Goal: Transaction & Acquisition: Subscribe to service/newsletter

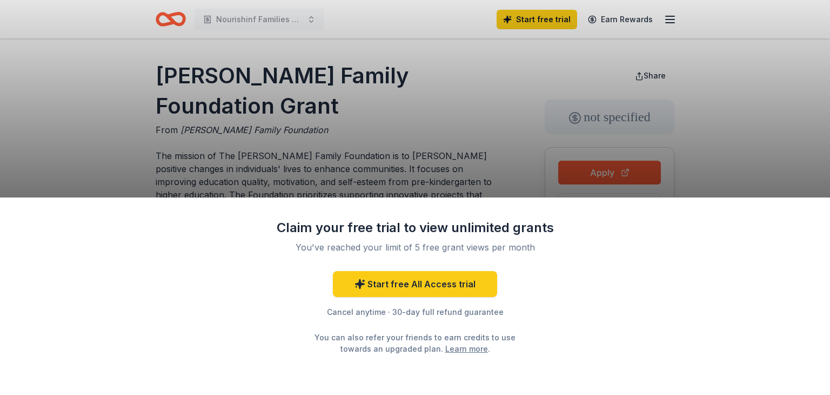
click at [711, 176] on div "Claim your free trial to view unlimited grants You've reached your limit of 5 f…" at bounding box center [415, 197] width 830 height 395
click at [739, 145] on div "Claim your free trial to view unlimited grants You've reached your limit of 5 f…" at bounding box center [415, 197] width 830 height 395
click at [727, 164] on div "Claim your free trial to view unlimited grants You've reached your limit of 5 f…" at bounding box center [415, 197] width 830 height 395
click at [721, 162] on div "Claim your free trial to view unlimited grants You've reached your limit of 5 f…" at bounding box center [415, 197] width 830 height 395
click at [733, 136] on div "Claim your free trial to view unlimited grants You've reached your limit of 5 f…" at bounding box center [415, 197] width 830 height 395
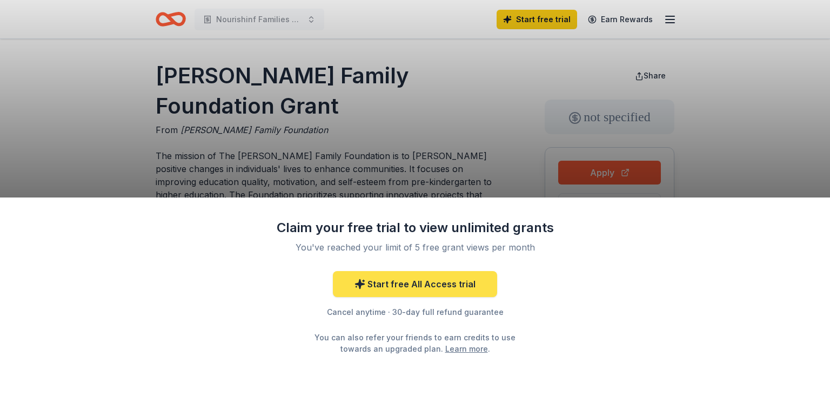
click at [450, 296] on link "Start free All Access trial" at bounding box center [415, 284] width 164 height 26
click at [471, 294] on link "Start free All Access trial" at bounding box center [415, 284] width 164 height 26
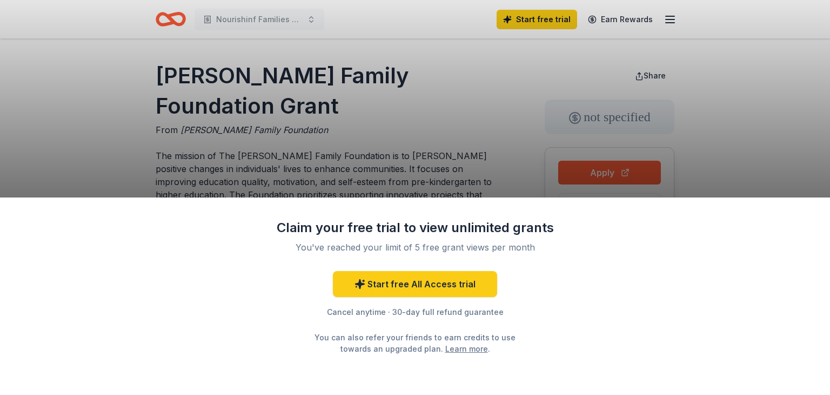
click at [678, 165] on div "Claim your free trial to view unlimited grants You've reached your limit of 5 f…" at bounding box center [415, 197] width 830 height 395
click at [625, 178] on div "Claim your free trial to view unlimited grants You've reached your limit of 5 f…" at bounding box center [415, 197] width 830 height 395
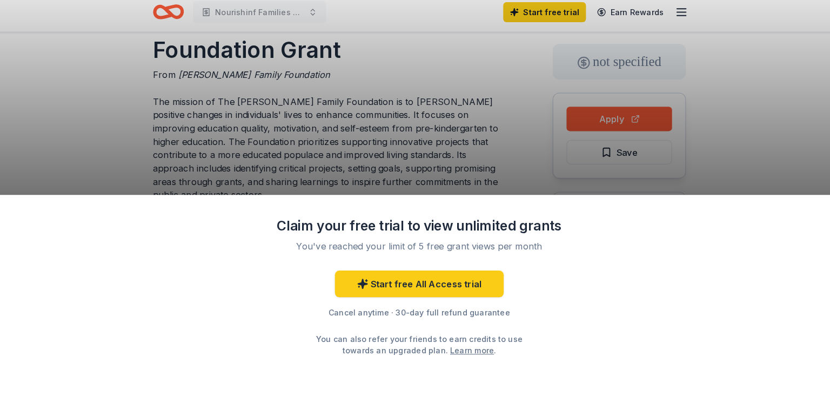
scroll to position [49, 0]
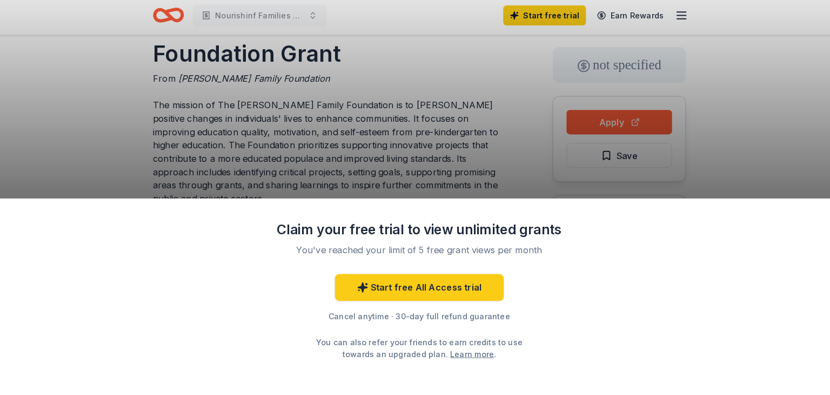
click at [751, 121] on div "Claim your free trial to view unlimited grants You've reached your limit of 5 f…" at bounding box center [415, 197] width 830 height 395
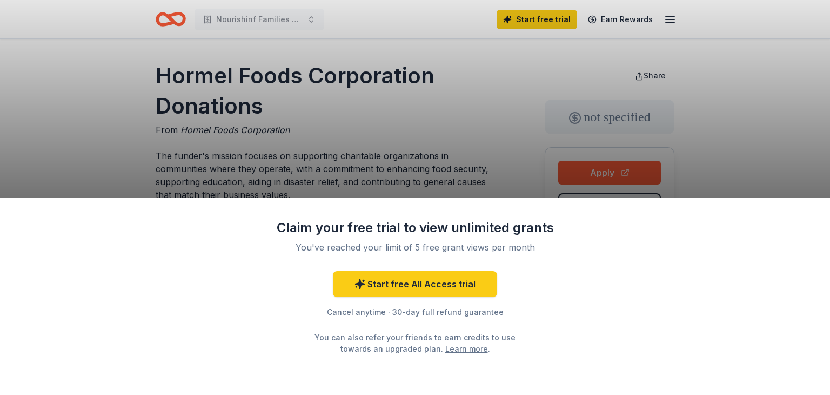
click at [508, 57] on div "Claim your free trial to view unlimited grants You've reached your limit of 5 f…" at bounding box center [415, 197] width 830 height 395
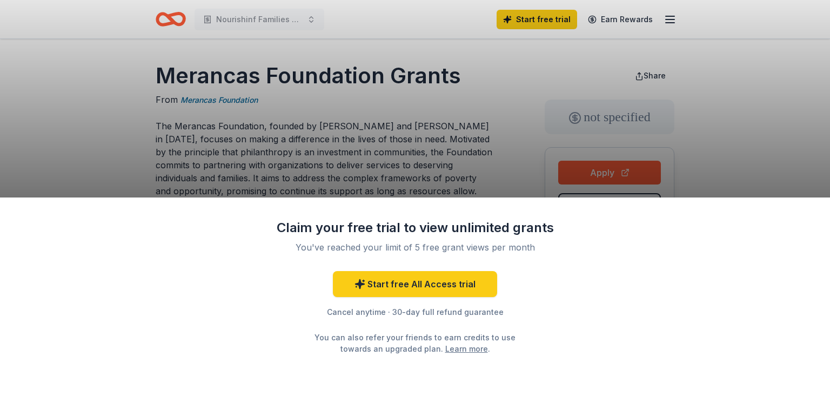
click at [74, 238] on div "Claim your free trial to view unlimited grants You've reached your limit of 5 f…" at bounding box center [415, 295] width 830 height 197
click at [82, 155] on div "Claim your free trial to view unlimited grants You've reached your limit of 5 f…" at bounding box center [415, 197] width 830 height 395
click at [88, 152] on div "Claim your free trial to view unlimited grants You've reached your limit of 5 f…" at bounding box center [415, 197] width 830 height 395
click at [85, 153] on div "Claim your free trial to view unlimited grants You've reached your limit of 5 f…" at bounding box center [415, 197] width 830 height 395
click at [95, 145] on div "Claim your free trial to view unlimited grants You've reached your limit of 5 f…" at bounding box center [415, 197] width 830 height 395
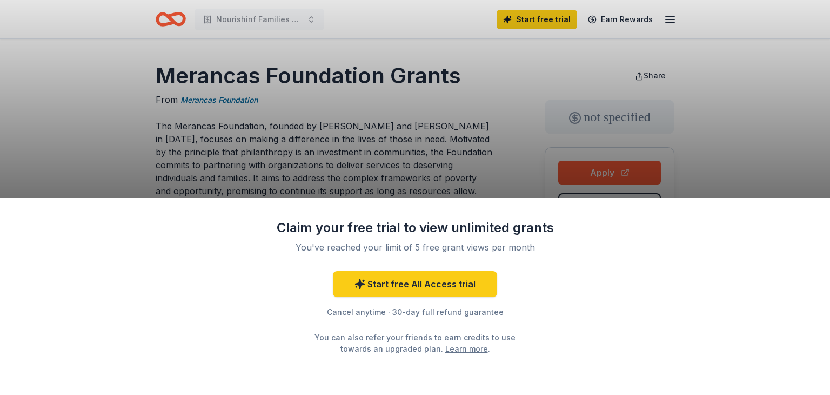
click at [95, 155] on div "Claim your free trial to view unlimited grants You've reached your limit of 5 f…" at bounding box center [415, 197] width 830 height 395
click at [84, 149] on div "Claim your free trial to view unlimited grants You've reached your limit of 5 f…" at bounding box center [415, 197] width 830 height 395
click at [82, 160] on div "Claim your free trial to view unlimited grants You've reached your limit of 5 f…" at bounding box center [415, 197] width 830 height 395
